Goal: Transaction & Acquisition: Purchase product/service

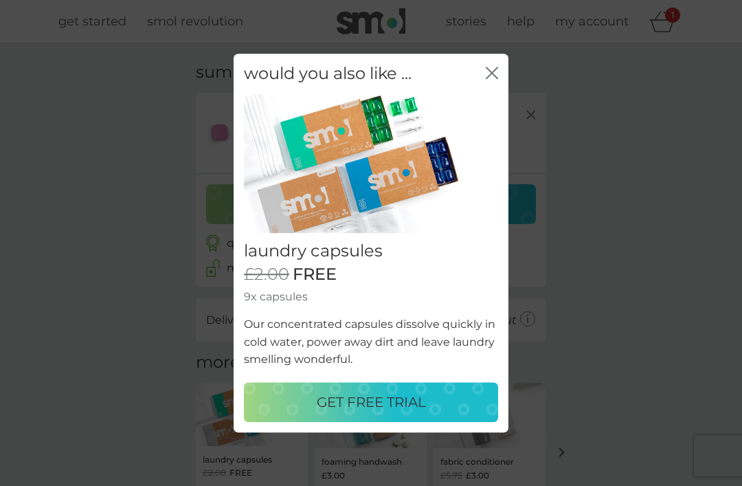
click at [379, 407] on p "GET FREE TRIAL" at bounding box center [371, 402] width 109 height 22
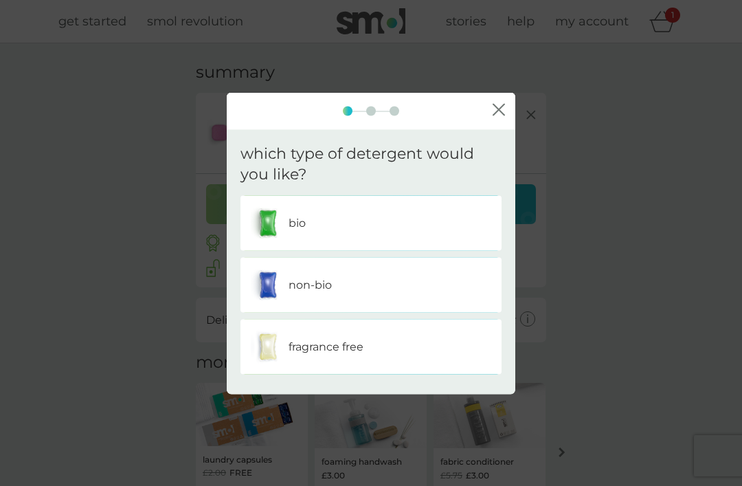
click at [338, 288] on div "non-bio" at bounding box center [371, 285] width 240 height 34
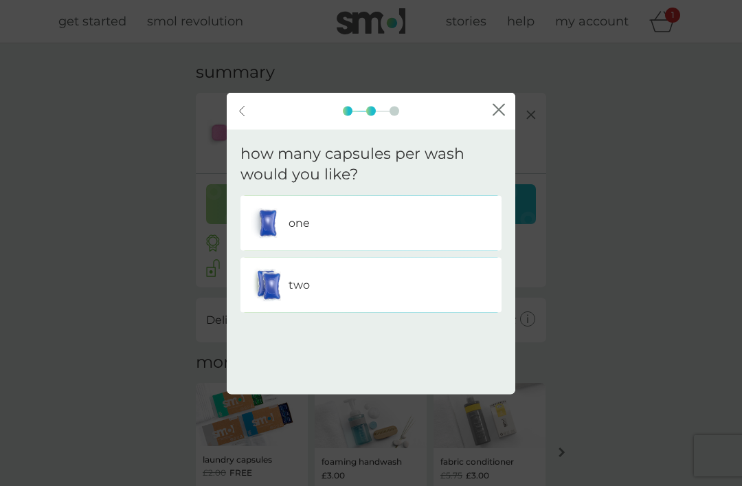
click at [333, 225] on div "one" at bounding box center [371, 223] width 240 height 34
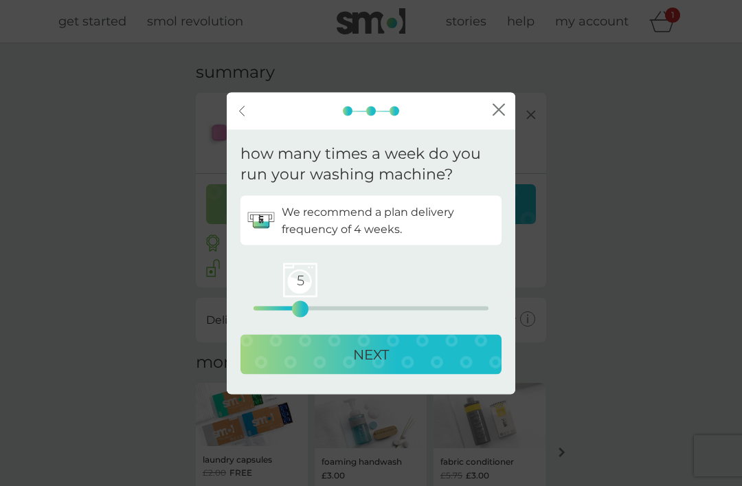
click at [378, 355] on p "NEXT" at bounding box center [371, 354] width 36 height 22
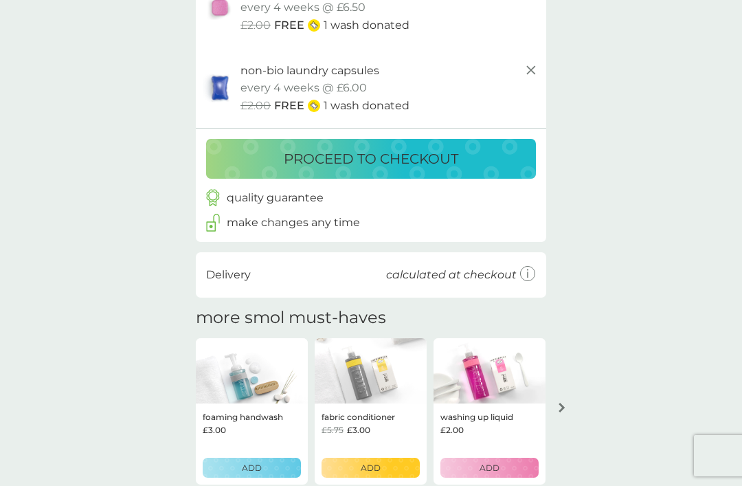
scroll to position [124, 0]
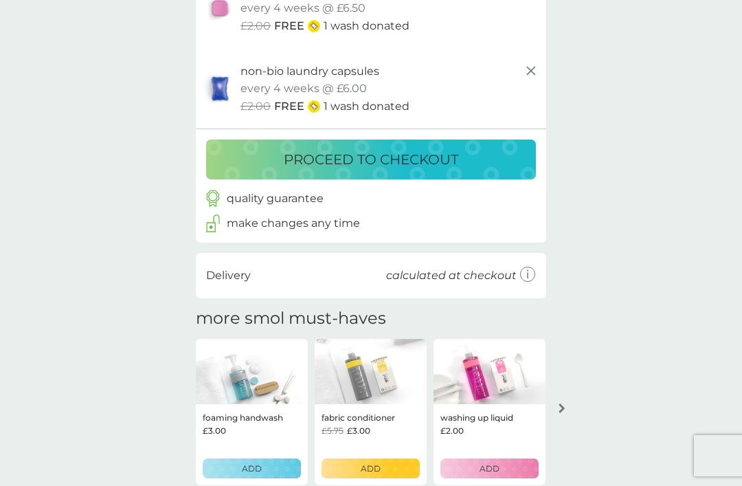
click at [381, 461] on div "ADD" at bounding box center [370, 467] width 80 height 13
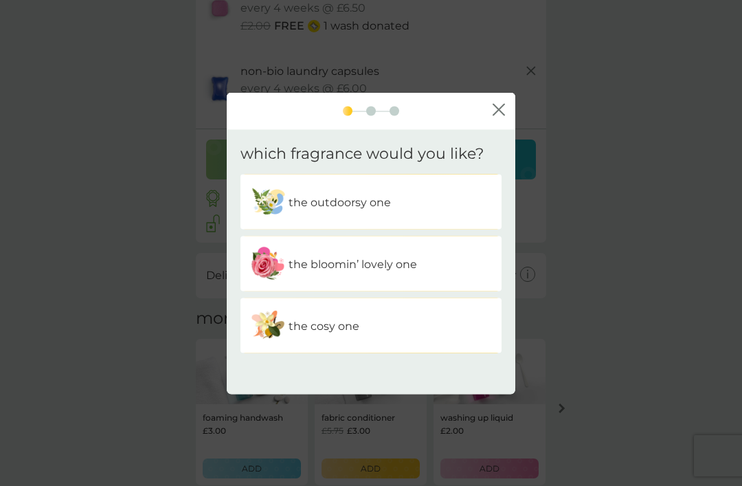
click at [355, 211] on p "the outdoorsy one" at bounding box center [339, 202] width 102 height 18
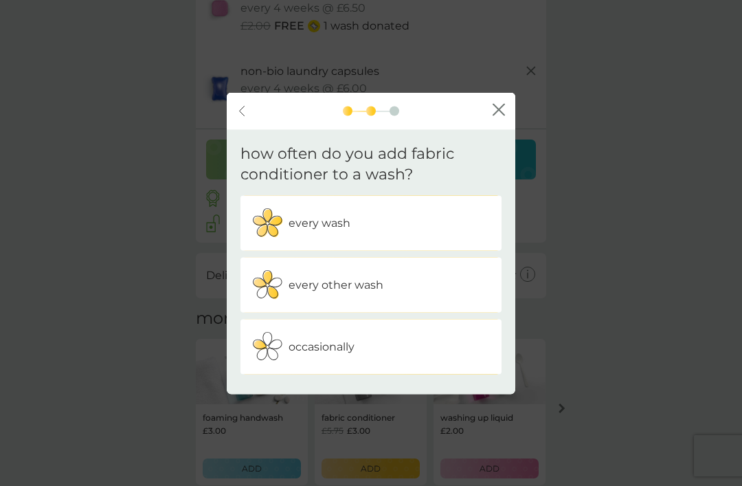
click at [339, 232] on p "every wash" at bounding box center [319, 223] width 62 height 18
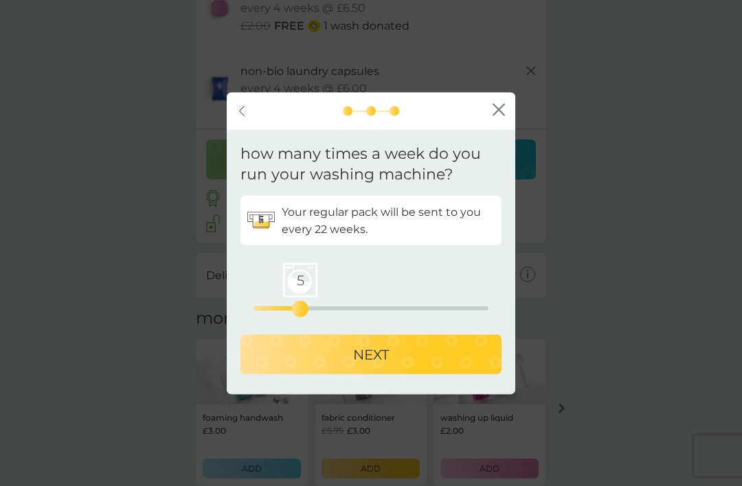
click at [366, 365] on p "NEXT" at bounding box center [371, 354] width 36 height 22
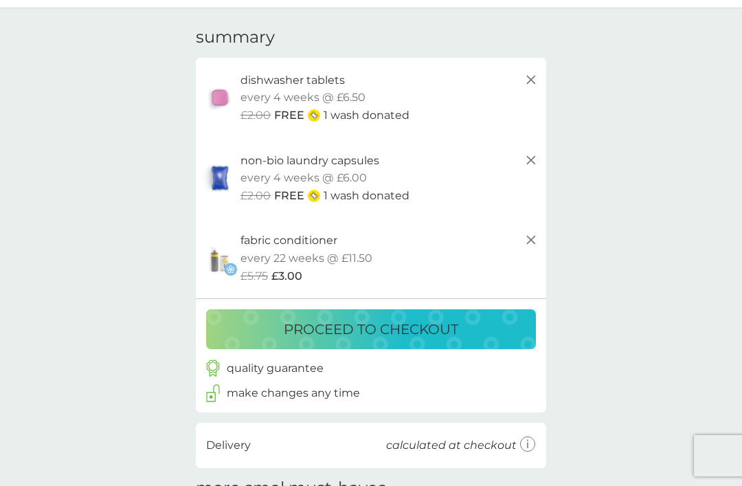
scroll to position [33, 0]
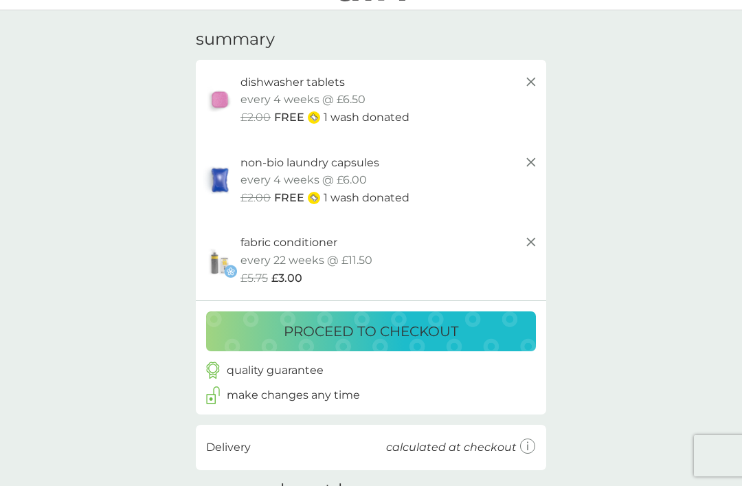
click at [370, 328] on p "proceed to checkout" at bounding box center [371, 331] width 174 height 22
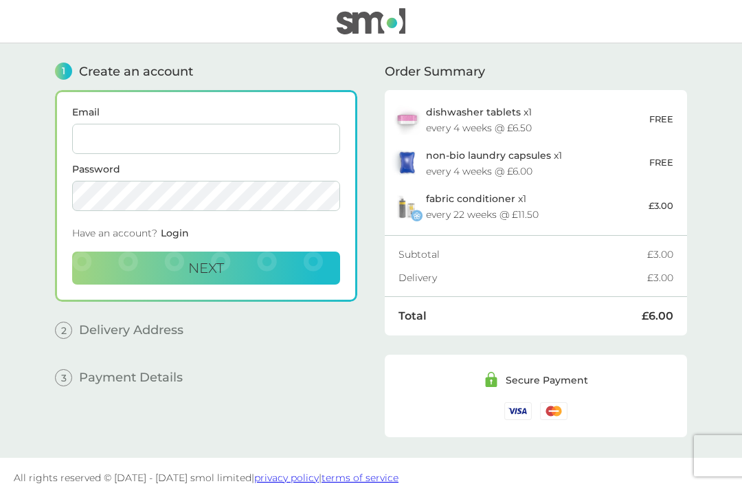
click at [149, 135] on input "Email" at bounding box center [206, 139] width 268 height 30
type input "[EMAIL_ADDRESS][DOMAIN_NAME]"
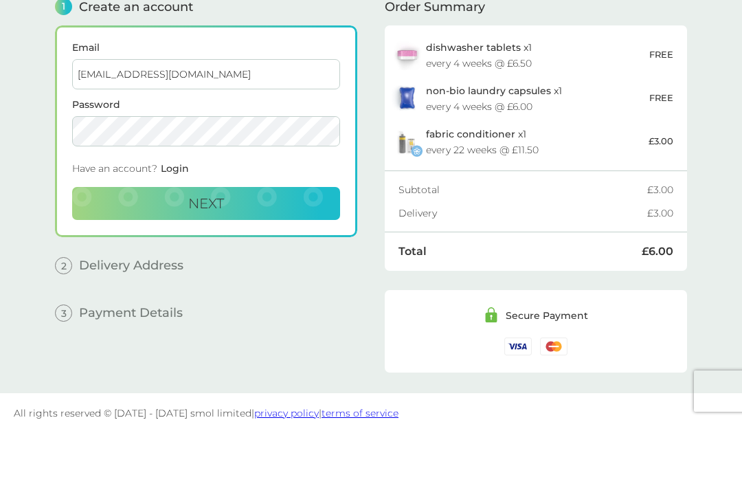
click at [200, 260] on span "Next" at bounding box center [206, 268] width 36 height 16
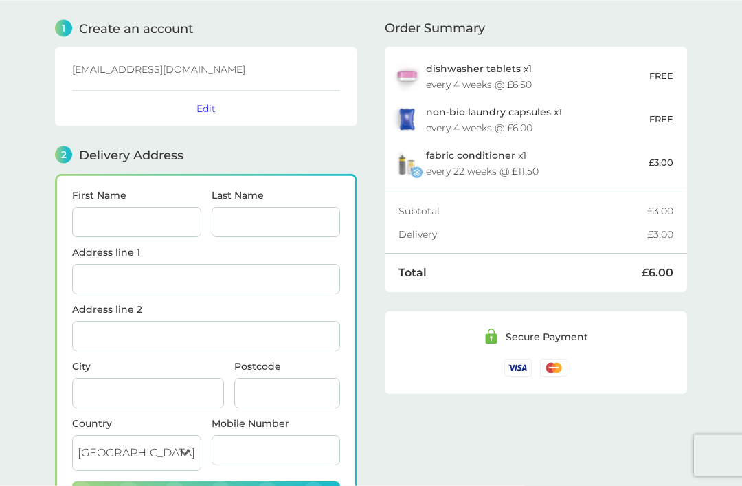
scroll to position [49, 0]
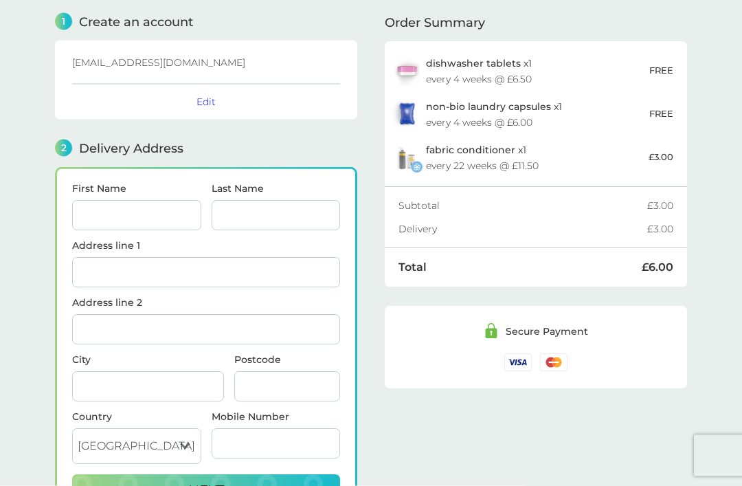
click at [137, 218] on input "First Name" at bounding box center [136, 216] width 129 height 30
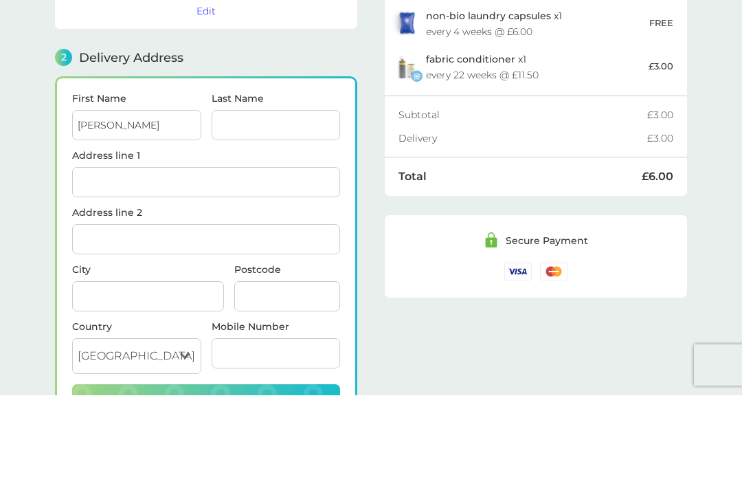
type input "[PERSON_NAME]"
click at [256, 201] on input "Last Name" at bounding box center [276, 216] width 129 height 30
type input "[PERSON_NAME]"
click at [138, 258] on input "Address line 1" at bounding box center [206, 273] width 268 height 30
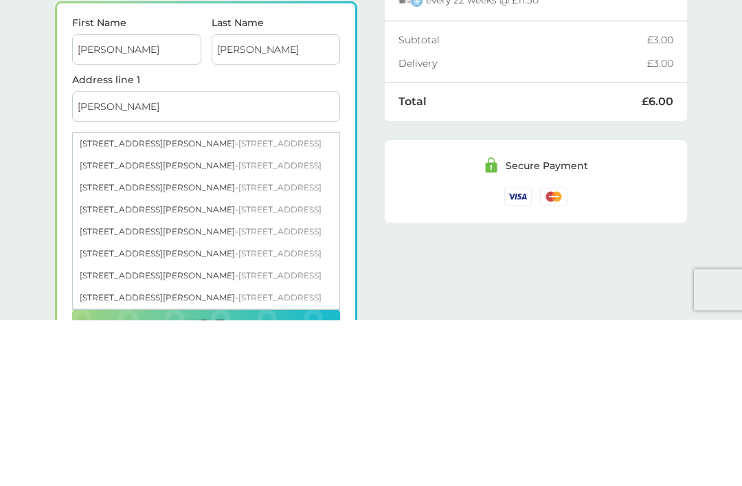
click at [189, 343] on div "[STREET_ADDRESS][PERSON_NAME]" at bounding box center [206, 354] width 266 height 22
type input "[STREET_ADDRESS][PERSON_NAME]"
type input "Church Stretton"
type input "SY6 7BL"
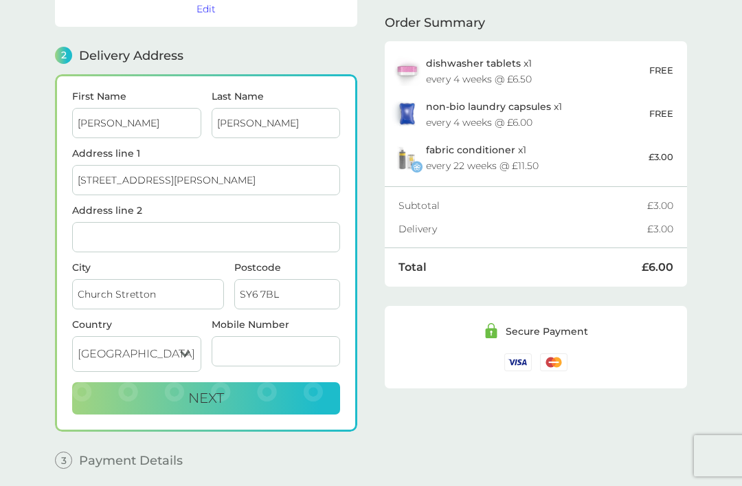
scroll to position [137, 0]
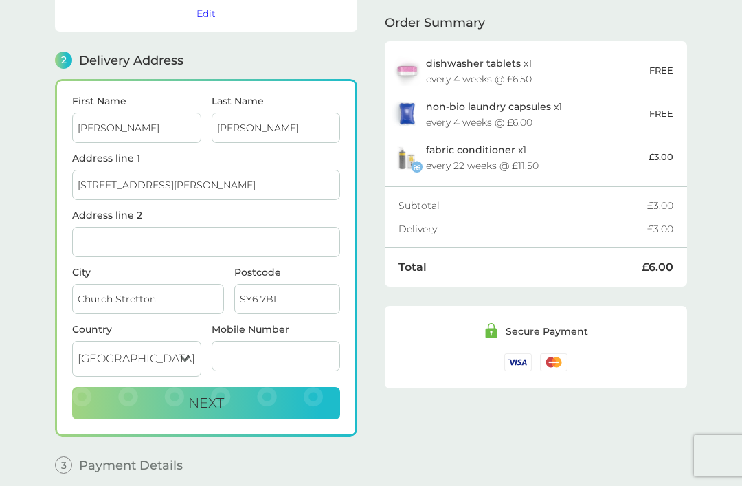
click at [224, 402] on span "Next" at bounding box center [206, 402] width 36 height 16
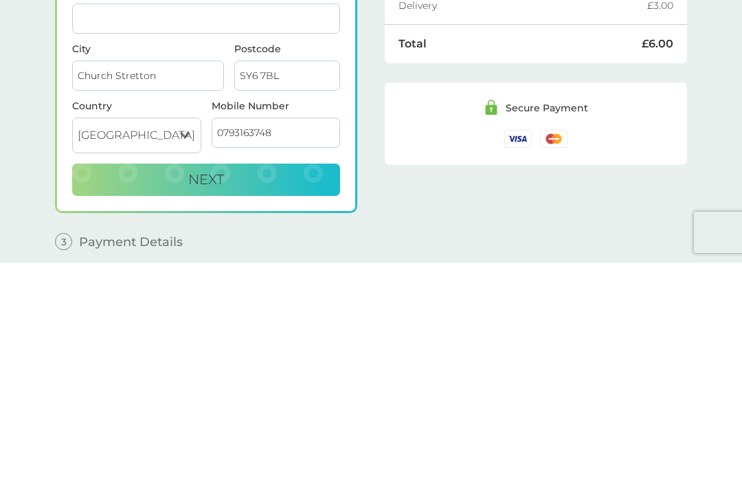
type input "07931637482"
click at [231, 387] on button "Next" at bounding box center [206, 403] width 268 height 33
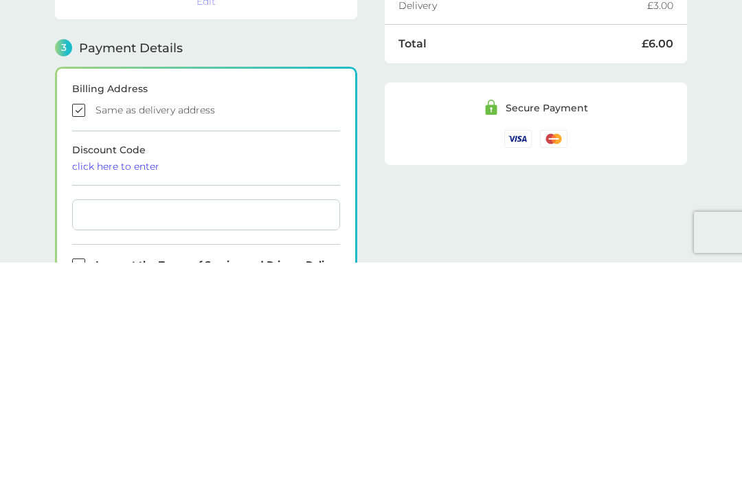
checkbox input "true"
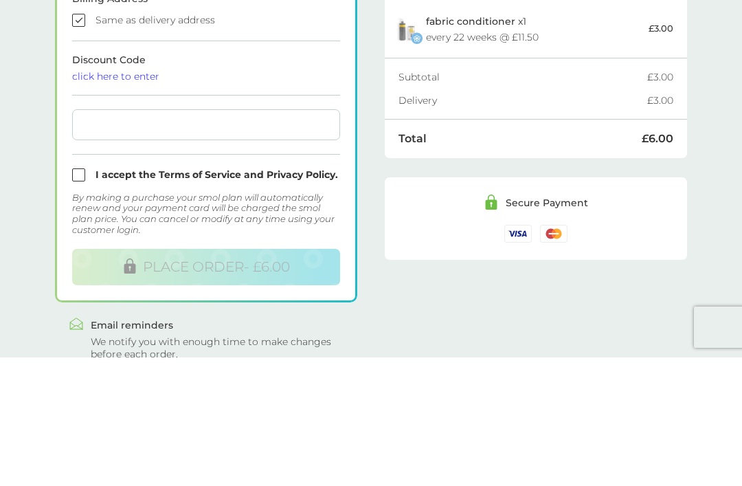
scroll to position [384, 0]
